Goal: Task Accomplishment & Management: Manage account settings

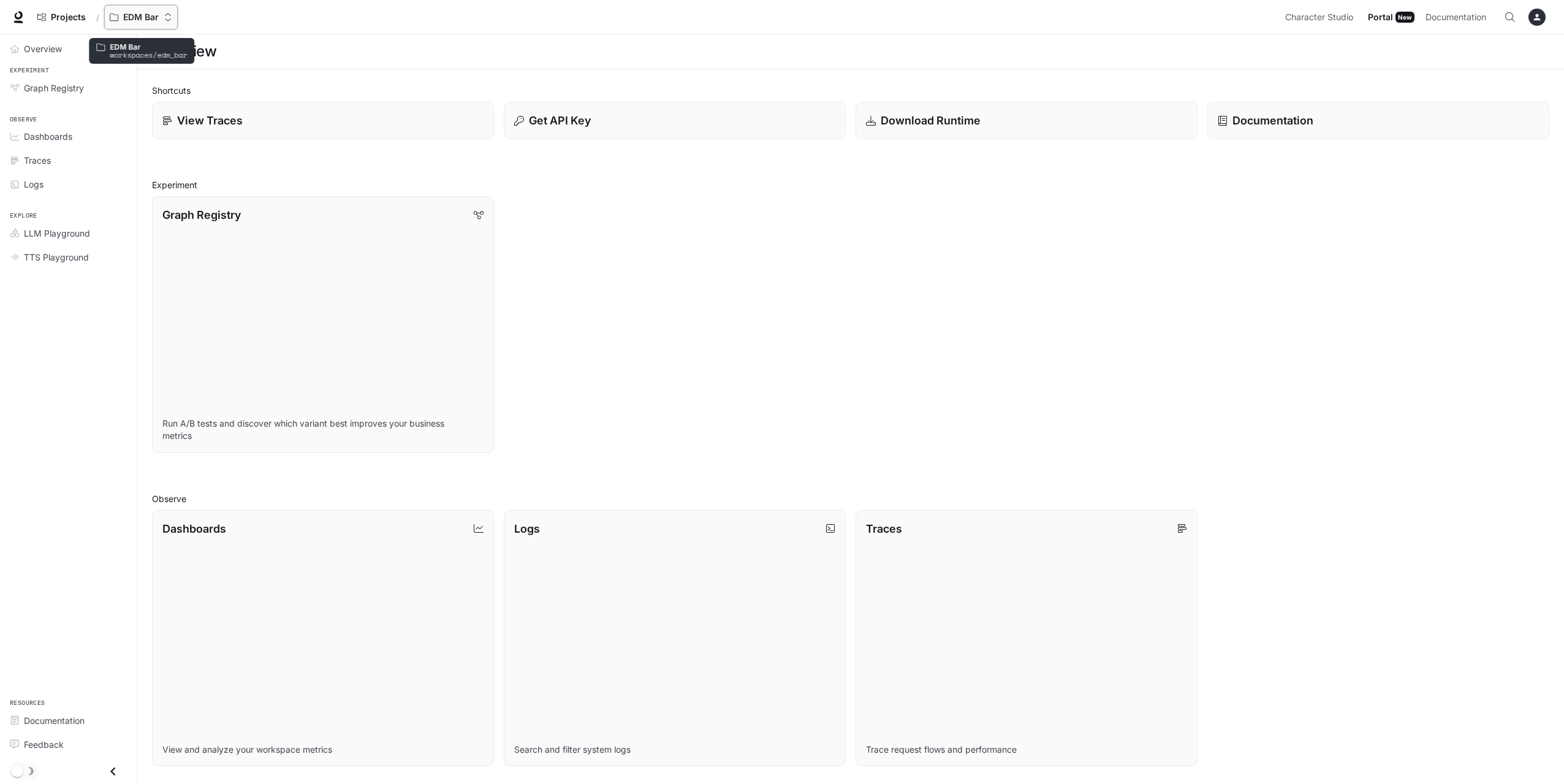
click at [137, 11] on button "EDM Bar" at bounding box center [141, 17] width 74 height 25
click at [92, 350] on div "Open workspace menu" at bounding box center [784, 392] width 1569 height 784
click at [1385, 14] on span "Portal" at bounding box center [1381, 17] width 25 height 15
click at [1385, 18] on span "Portal" at bounding box center [1381, 17] width 25 height 15
click at [1343, 16] on span "Character Studio" at bounding box center [1319, 17] width 68 height 15
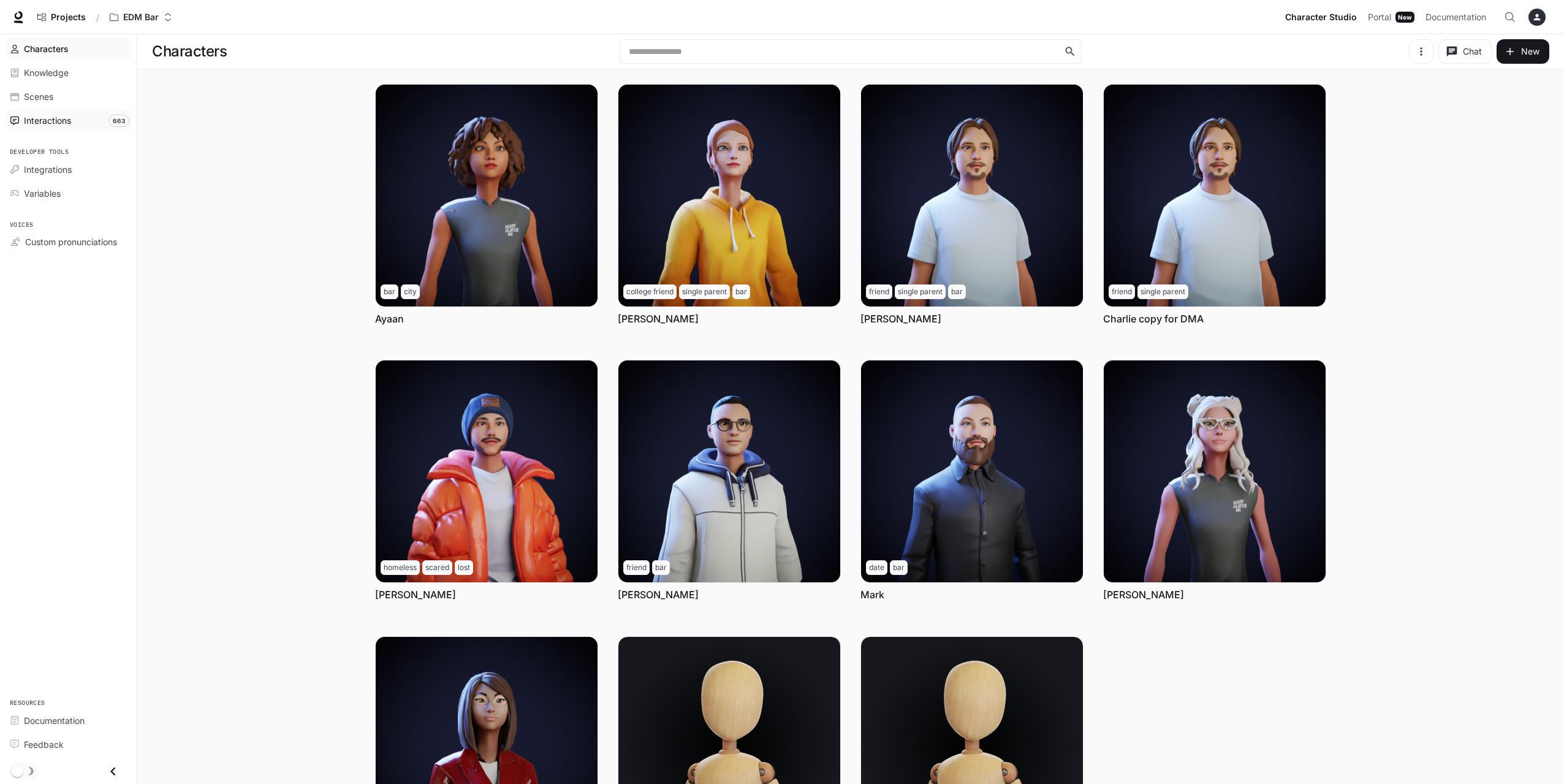
click at [44, 122] on span "Interactions" at bounding box center [47, 120] width 47 height 13
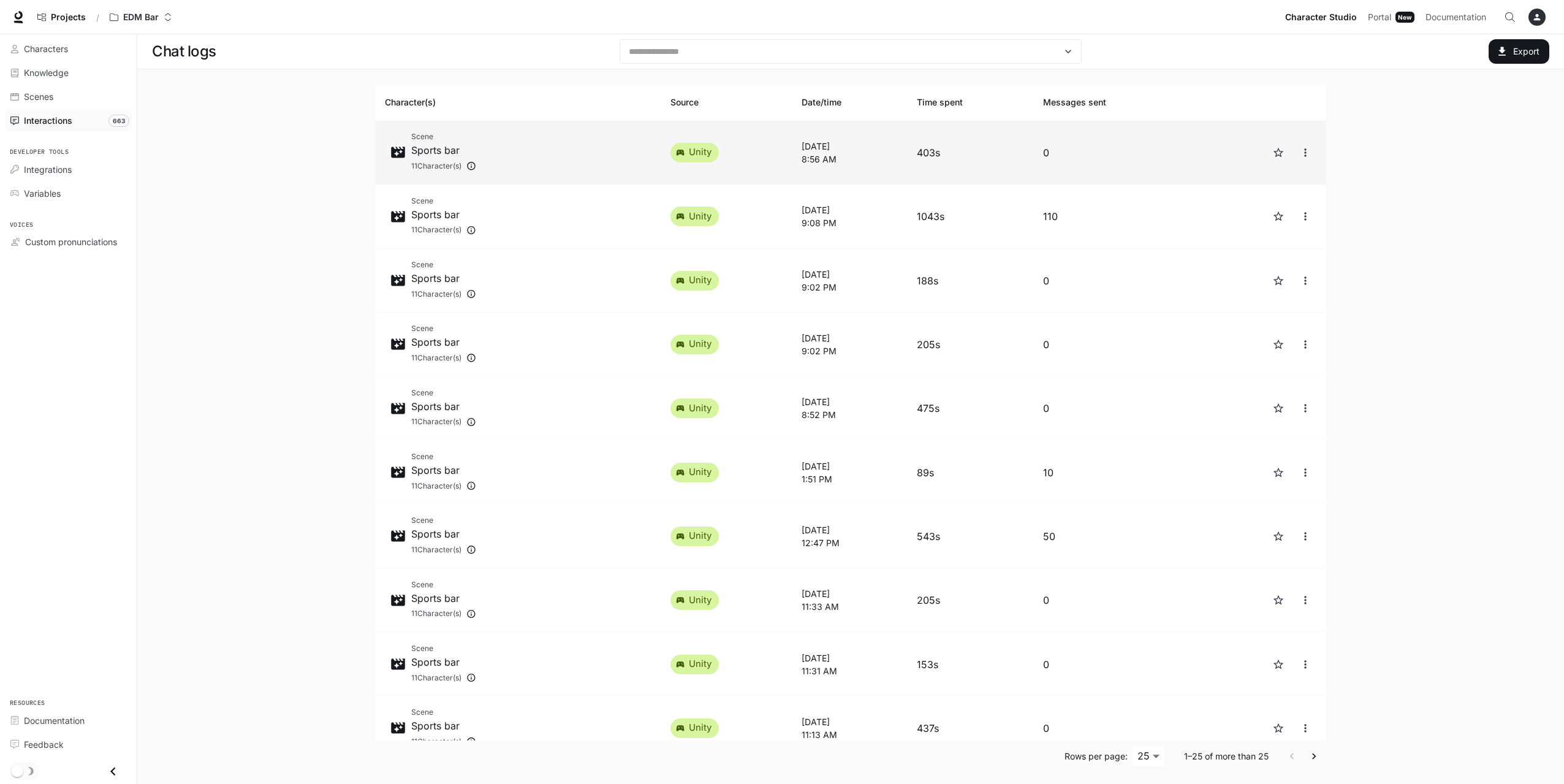
click at [841, 151] on p "[DATE]" at bounding box center [850, 146] width 96 height 13
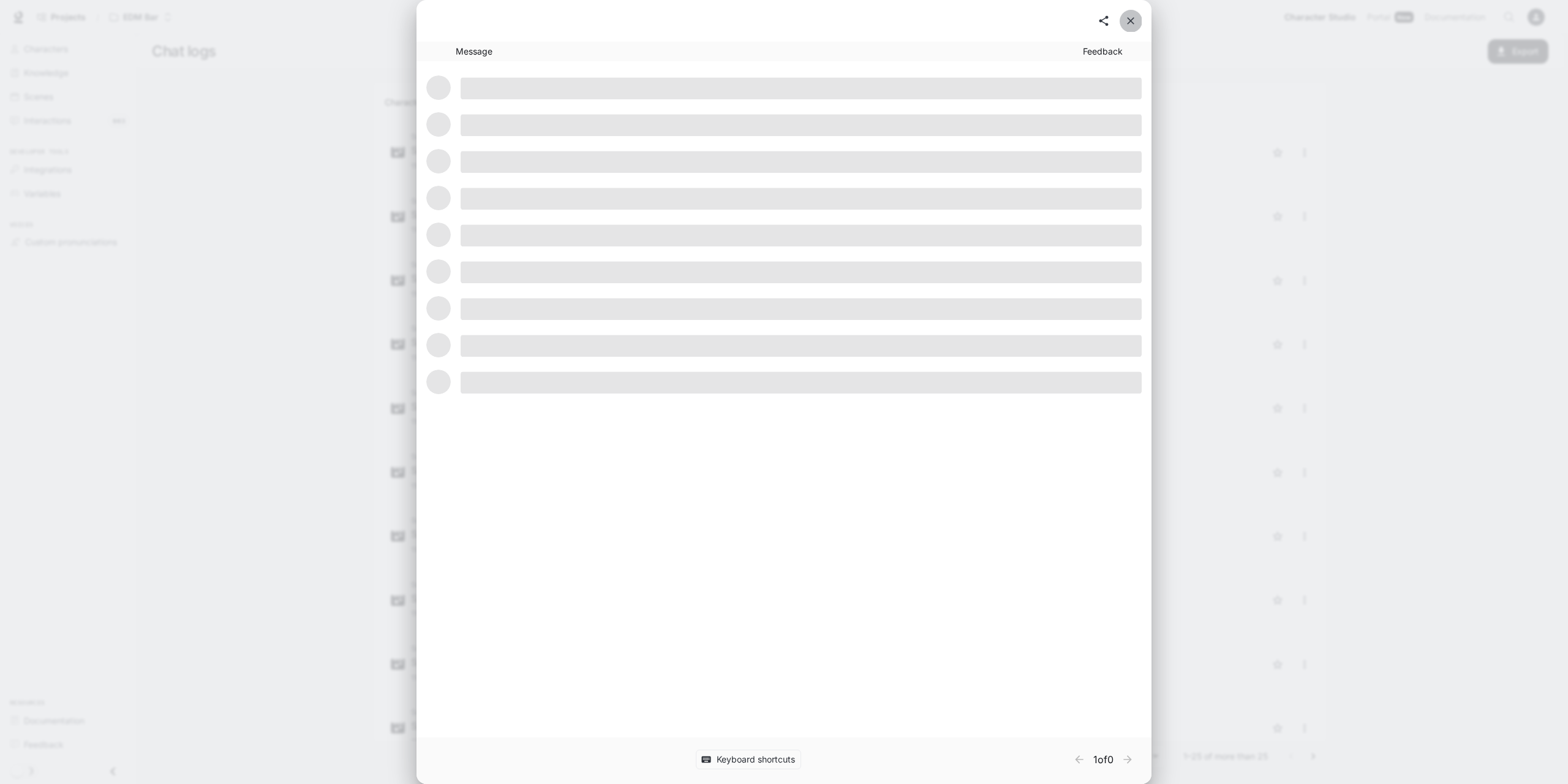
click at [1129, 25] on icon "close" at bounding box center [1130, 21] width 12 height 12
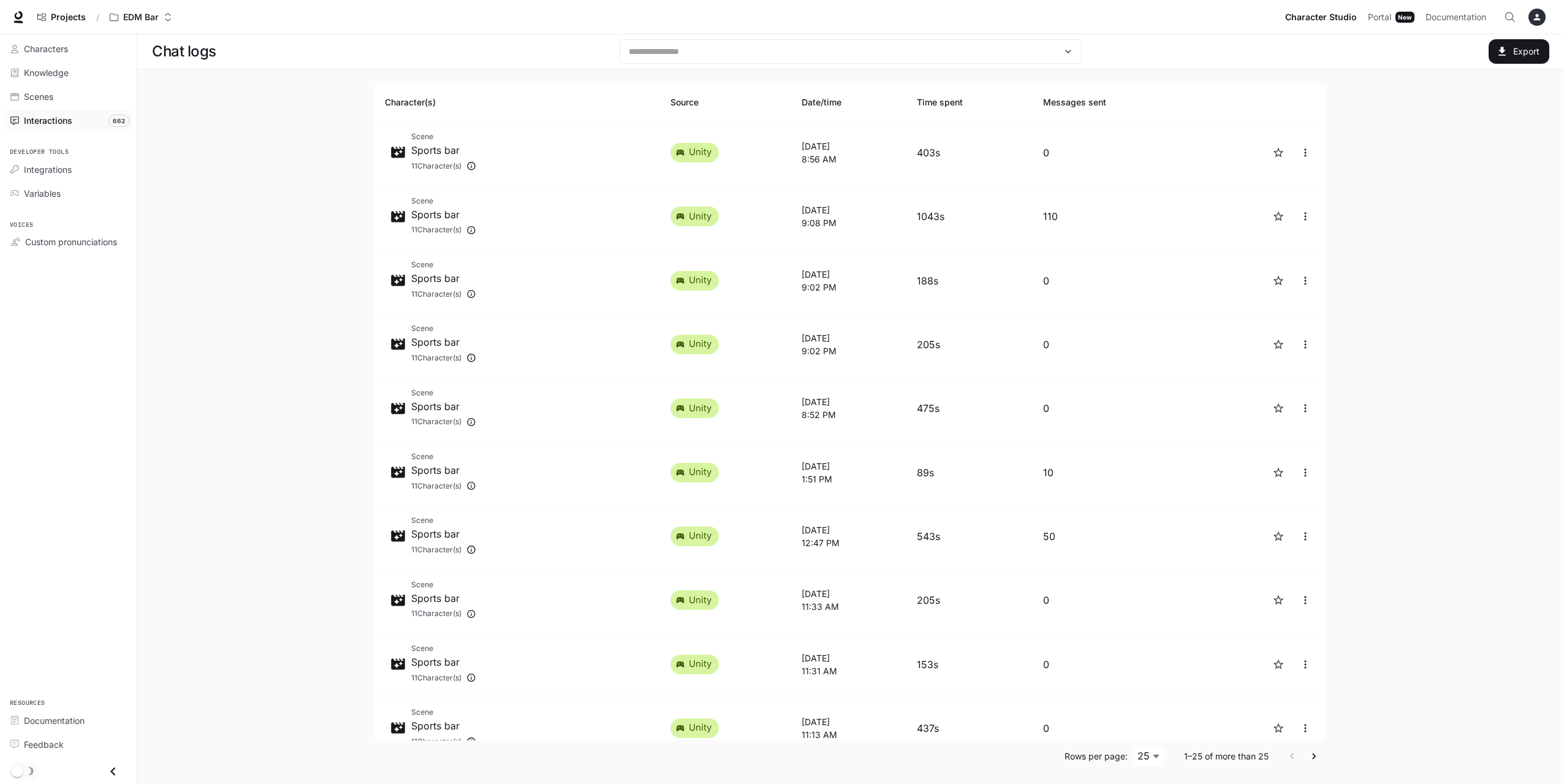
click at [1424, 184] on main "Chat logs ​ Export Character(s) Source Date/time Time spent Messages sent Scene…" at bounding box center [850, 410] width 1427 height 752
drag, startPoint x: 1411, startPoint y: 163, endPoint x: 1429, endPoint y: 83, distance: 82.0
click at [1411, 163] on main "Chat logs ​ Export Character(s) Source Date/time Time spent Messages sent Scene…" at bounding box center [850, 410] width 1427 height 752
click at [163, 21] on div "EDM Bar" at bounding box center [141, 17] width 63 height 10
click at [153, 94] on span "All workspaces" at bounding box center [174, 92] width 111 height 9
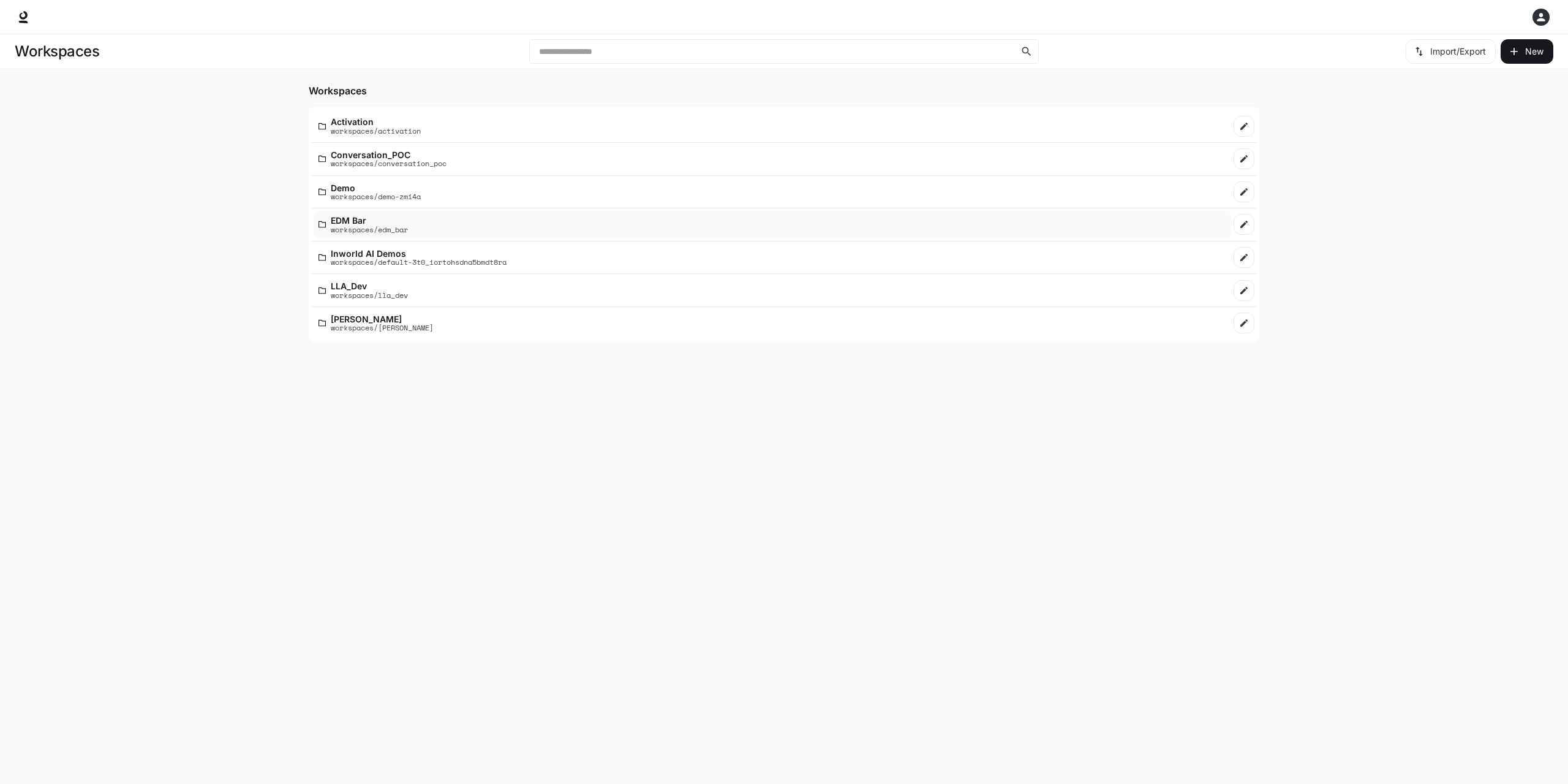
click at [406, 229] on p "workspaces/edm_bar" at bounding box center [369, 229] width 77 height 8
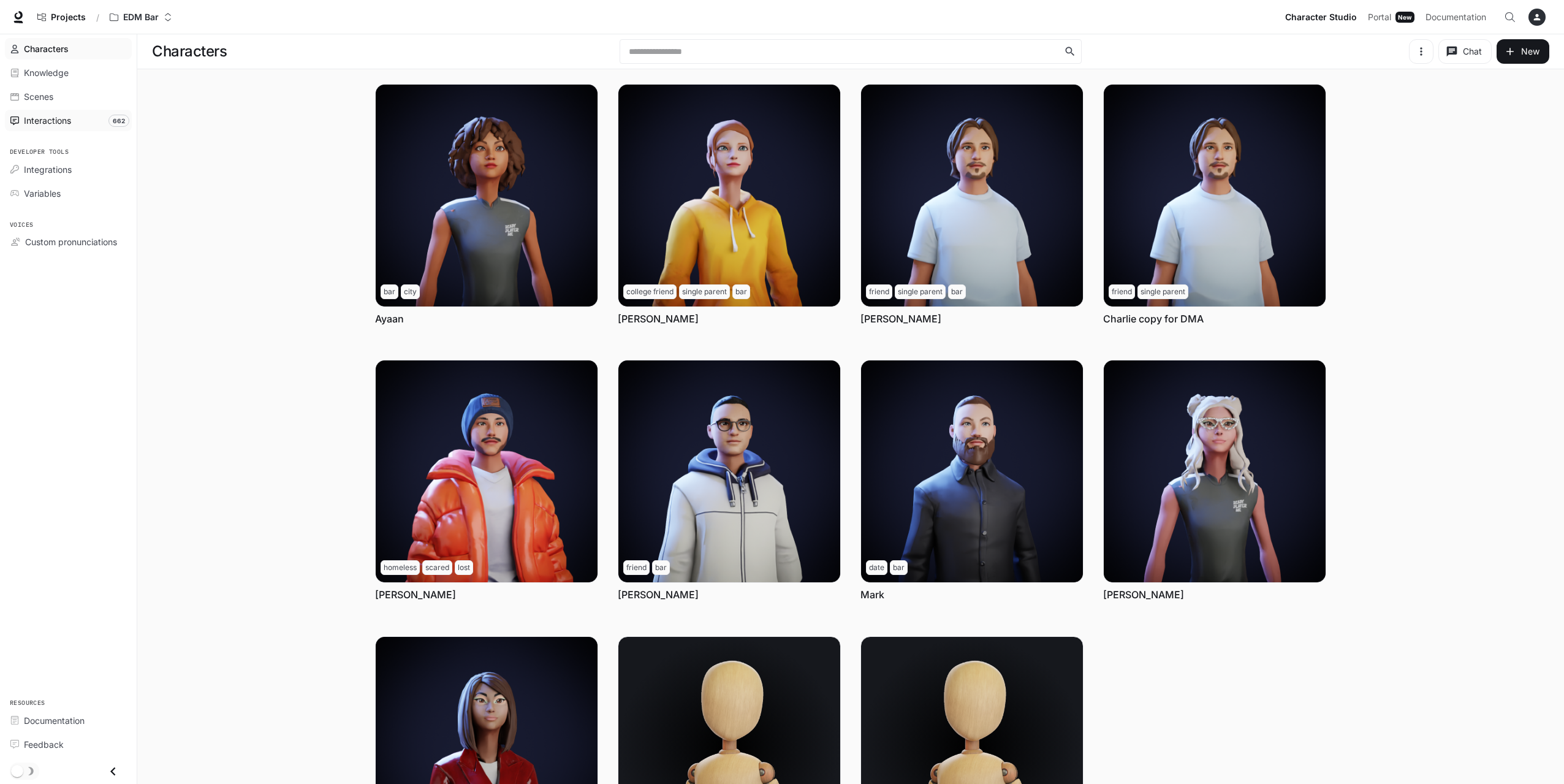
click at [71, 115] on span "Interactions" at bounding box center [47, 120] width 47 height 13
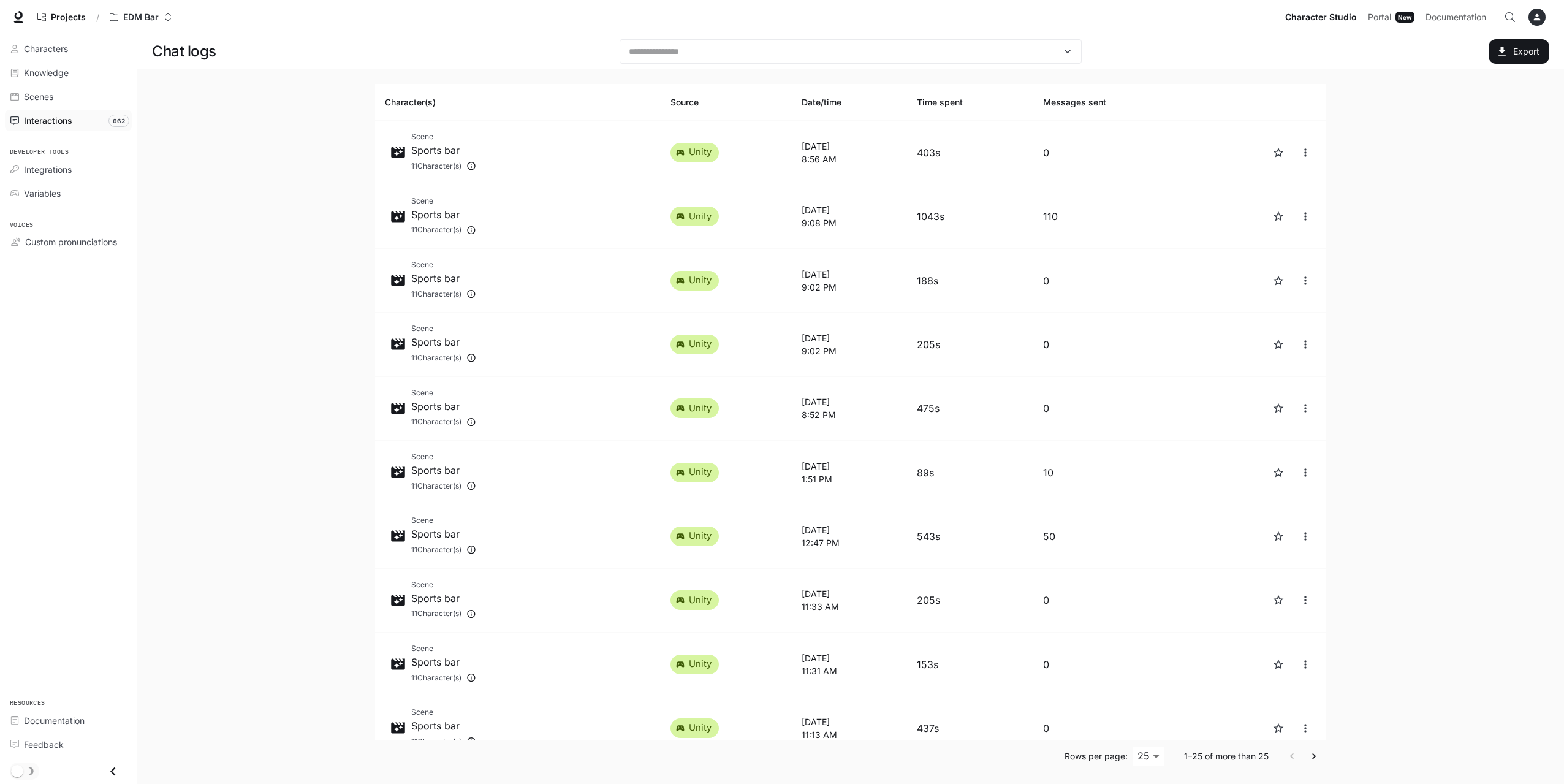
click at [253, 263] on main "Chat logs ​ Export Character(s) Source Date/time Time spent Messages sent Scene…" at bounding box center [850, 410] width 1427 height 752
click at [302, 288] on main "Chat logs ​ Export Character(s) Source Date/time Time spent Messages sent Scene…" at bounding box center [850, 410] width 1427 height 752
click at [1447, 164] on main "Chat logs ​ Export Character(s) Source Date/time Time spent Messages sent Scene…" at bounding box center [850, 410] width 1427 height 752
